Goal: Task Accomplishment & Management: Use online tool/utility

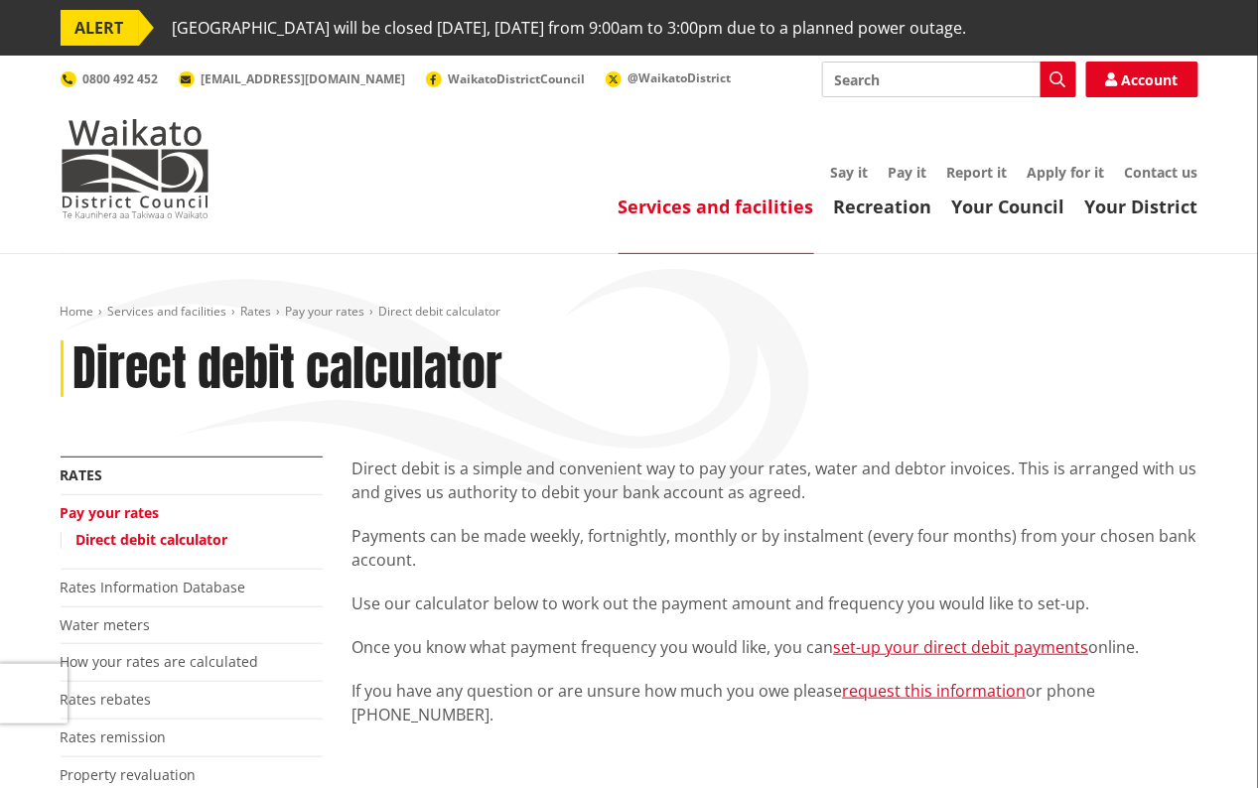
scroll to position [300, 0]
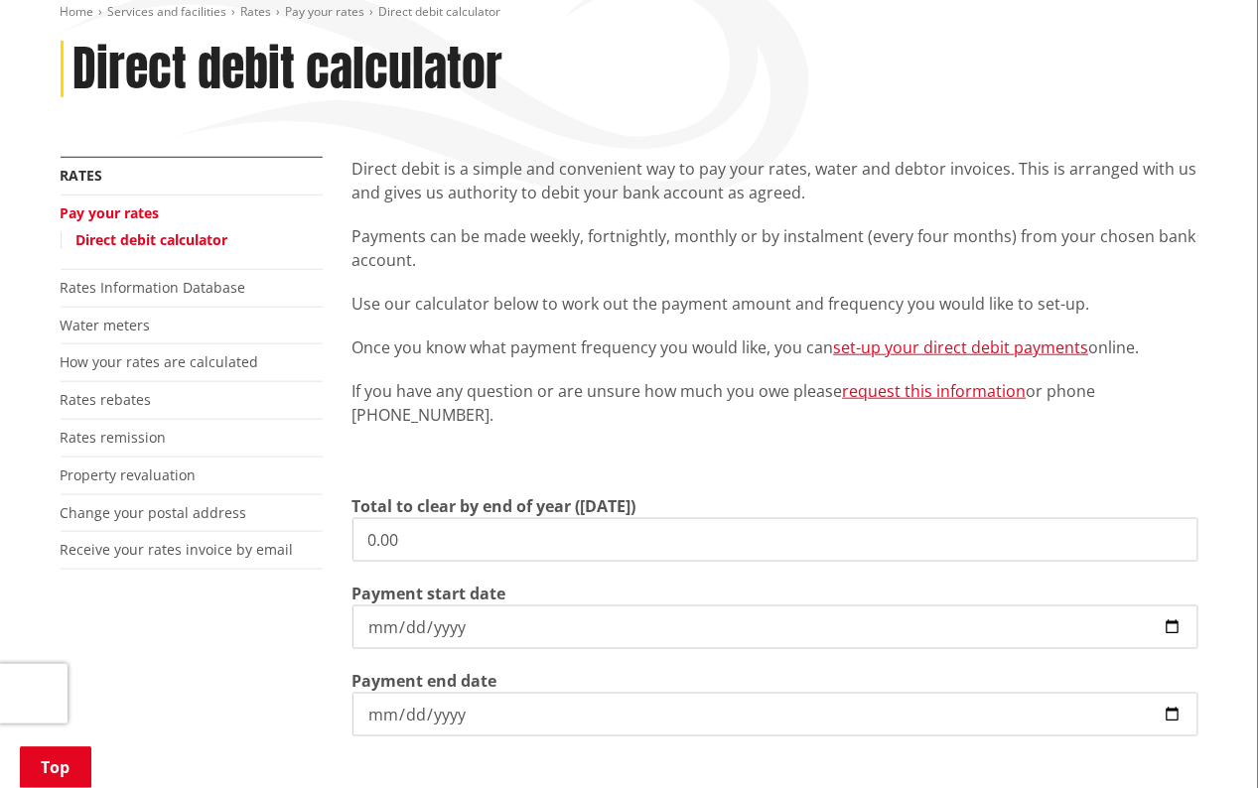
drag, startPoint x: 401, startPoint y: 535, endPoint x: 350, endPoint y: 542, distance: 51.1
click at [350, 542] on div "Direct debit is a simple and convenient way to pay your rates, water and debtor…" at bounding box center [774, 565] width 875 height 816
type input "11,551.46"
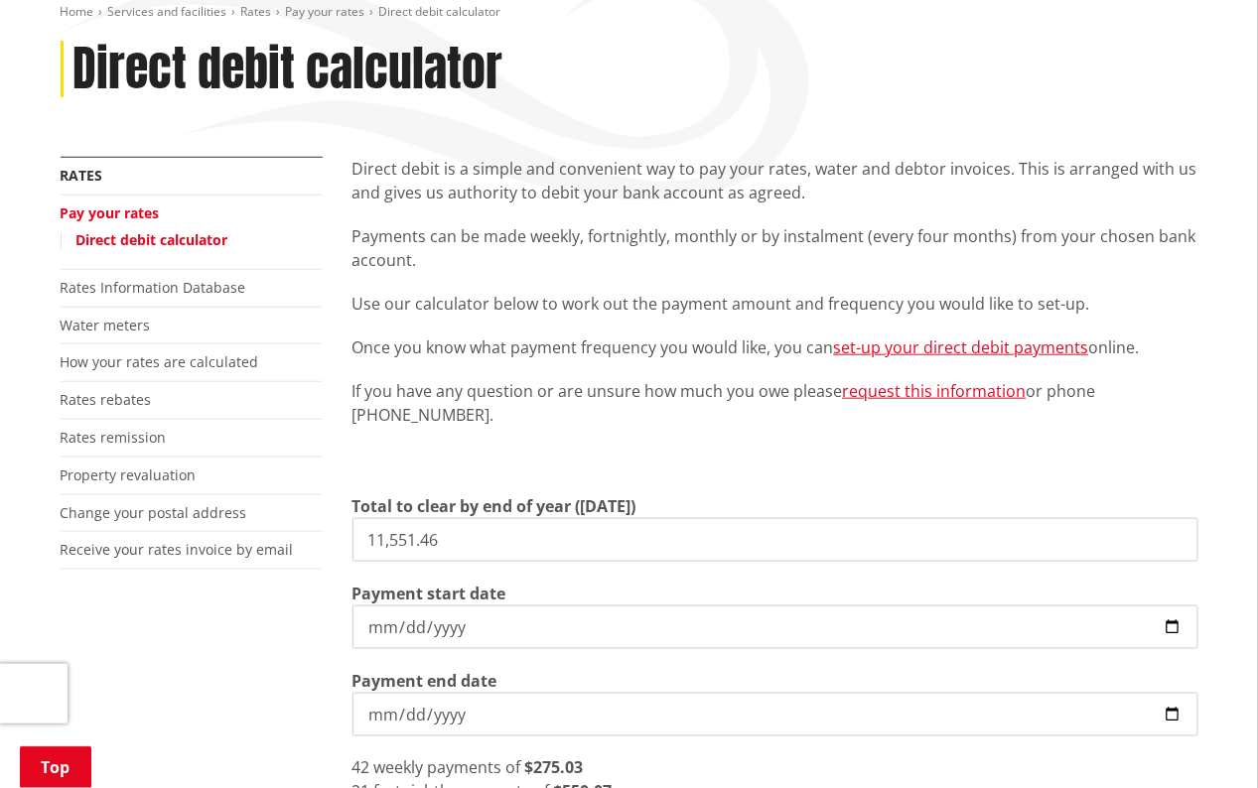
click at [1168, 622] on input "[DATE]" at bounding box center [775, 627] width 846 height 44
type input "[DATE]"
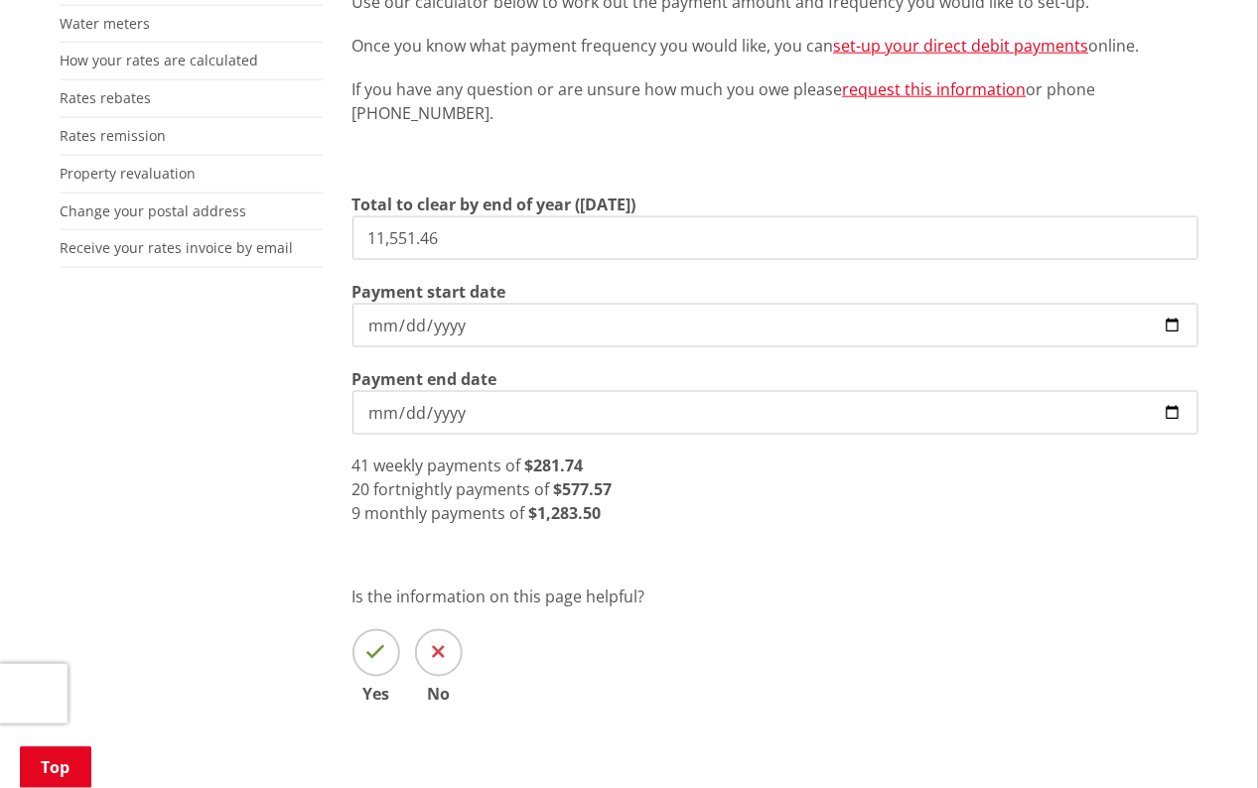
drag, startPoint x: 516, startPoint y: 371, endPoint x: 433, endPoint y: 533, distance: 182.0
click at [433, 533] on div "Direct debit is a simple and convenient way to pay your rates, water and debtor…" at bounding box center [774, 308] width 875 height 907
click at [710, 502] on div "9 monthly payments of $1,283.50" at bounding box center [775, 514] width 846 height 24
click at [1172, 325] on input "[DATE]" at bounding box center [775, 326] width 846 height 44
click at [238, 440] on div "More from this section Rates Pay your rates Direct debit calculator Rates Infor…" at bounding box center [629, 308] width 1167 height 907
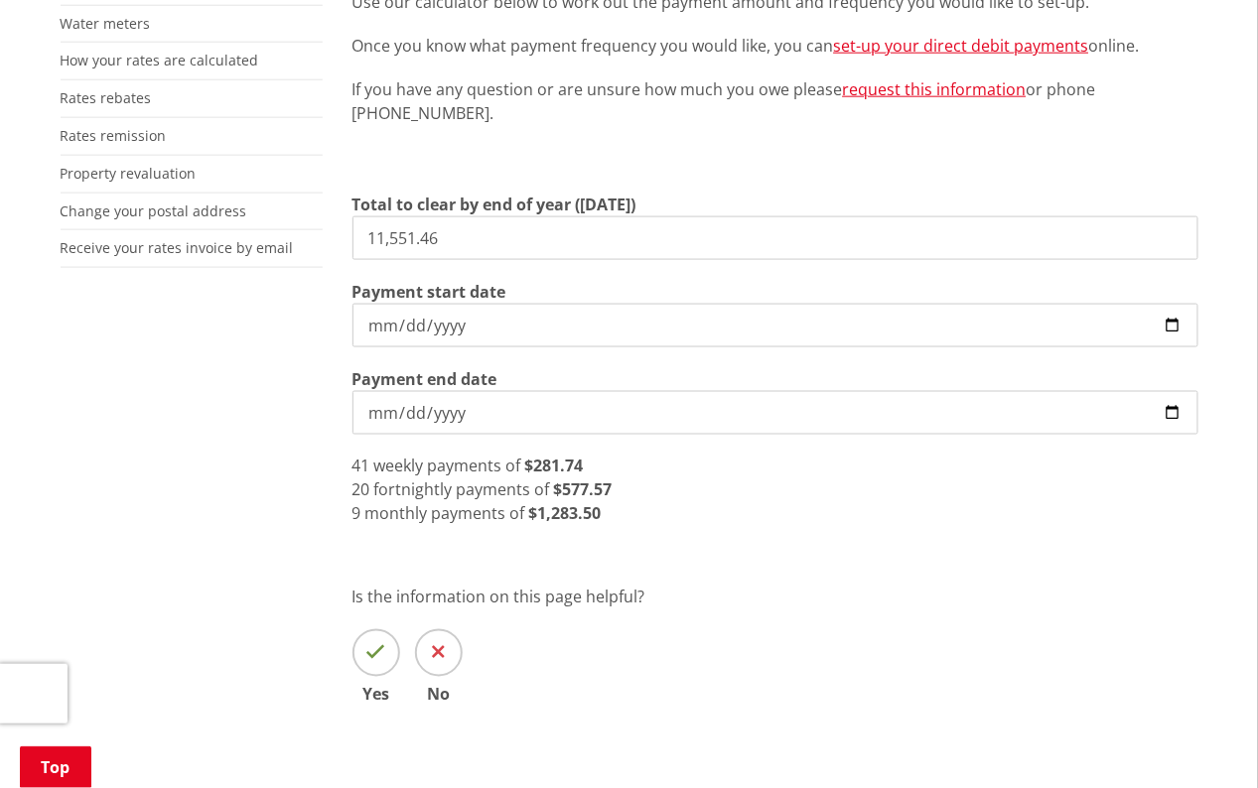
click at [1176, 411] on input "[DATE]" at bounding box center [775, 413] width 846 height 44
type input "[DATE]"
